Goal: Information Seeking & Learning: Find specific fact

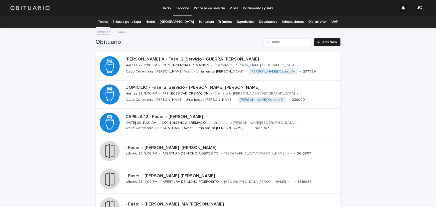
click at [241, 22] on link "Expediente" at bounding box center [246, 22] width 18 height 12
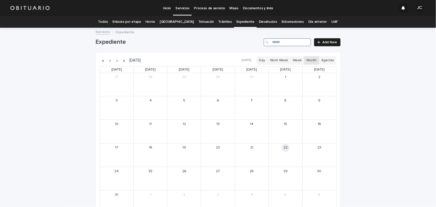
click at [285, 44] on input "Search" at bounding box center [288, 42] width 48 height 8
click at [276, 128] on div "15" at bounding box center [286, 124] width 34 height 8
click at [283, 131] on div "[PERSON_NAME] [PERSON_NAME]" at bounding box center [292, 131] width 21 height 4
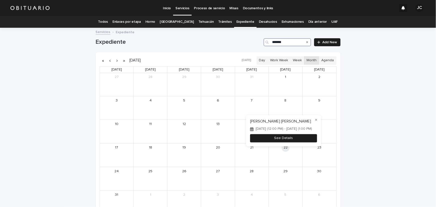
type input "*******"
click at [256, 140] on button "See Details" at bounding box center [283, 138] width 67 height 8
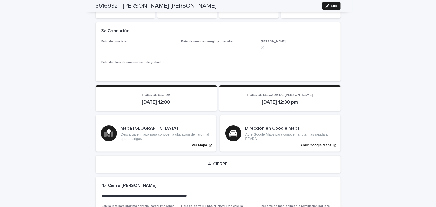
scroll to position [1106, 0]
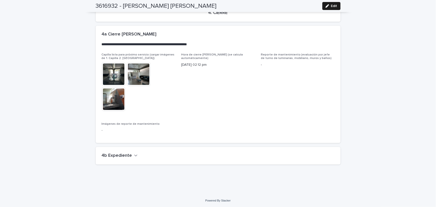
click at [134, 156] on icon "button" at bounding box center [136, 155] width 4 height 5
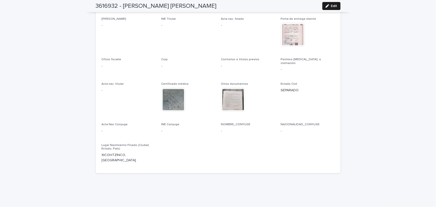
scroll to position [1218, 0]
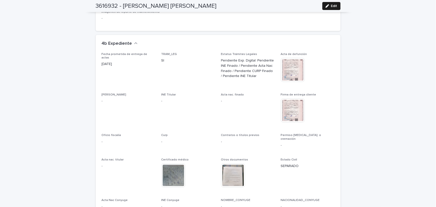
click at [295, 72] on img at bounding box center [293, 70] width 24 height 24
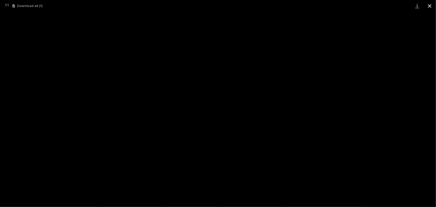
click at [428, 8] on button "Close gallery" at bounding box center [430, 6] width 13 height 12
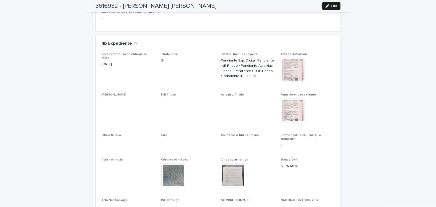
click at [298, 107] on img at bounding box center [293, 111] width 24 height 24
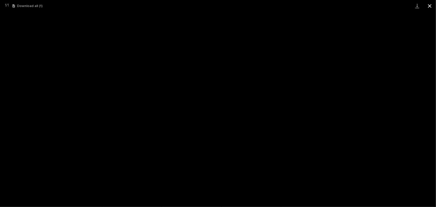
click at [431, 7] on button "Close gallery" at bounding box center [430, 6] width 13 height 12
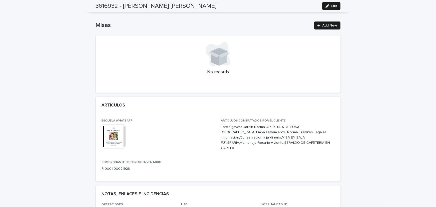
scroll to position [0, 0]
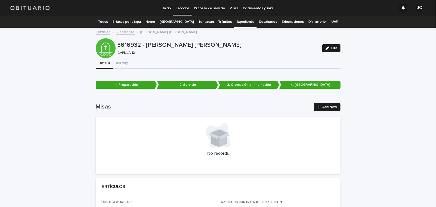
click at [108, 22] on link "Todos" at bounding box center [103, 22] width 10 height 12
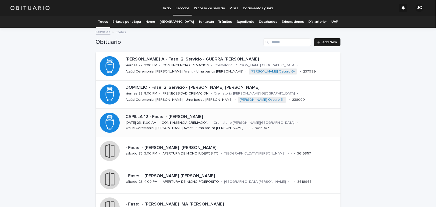
click at [177, 118] on p "CAPILLA 12 - Fase: - [PERSON_NAME]" at bounding box center [232, 117] width 213 height 6
